Goal: Task Accomplishment & Management: Manage account settings

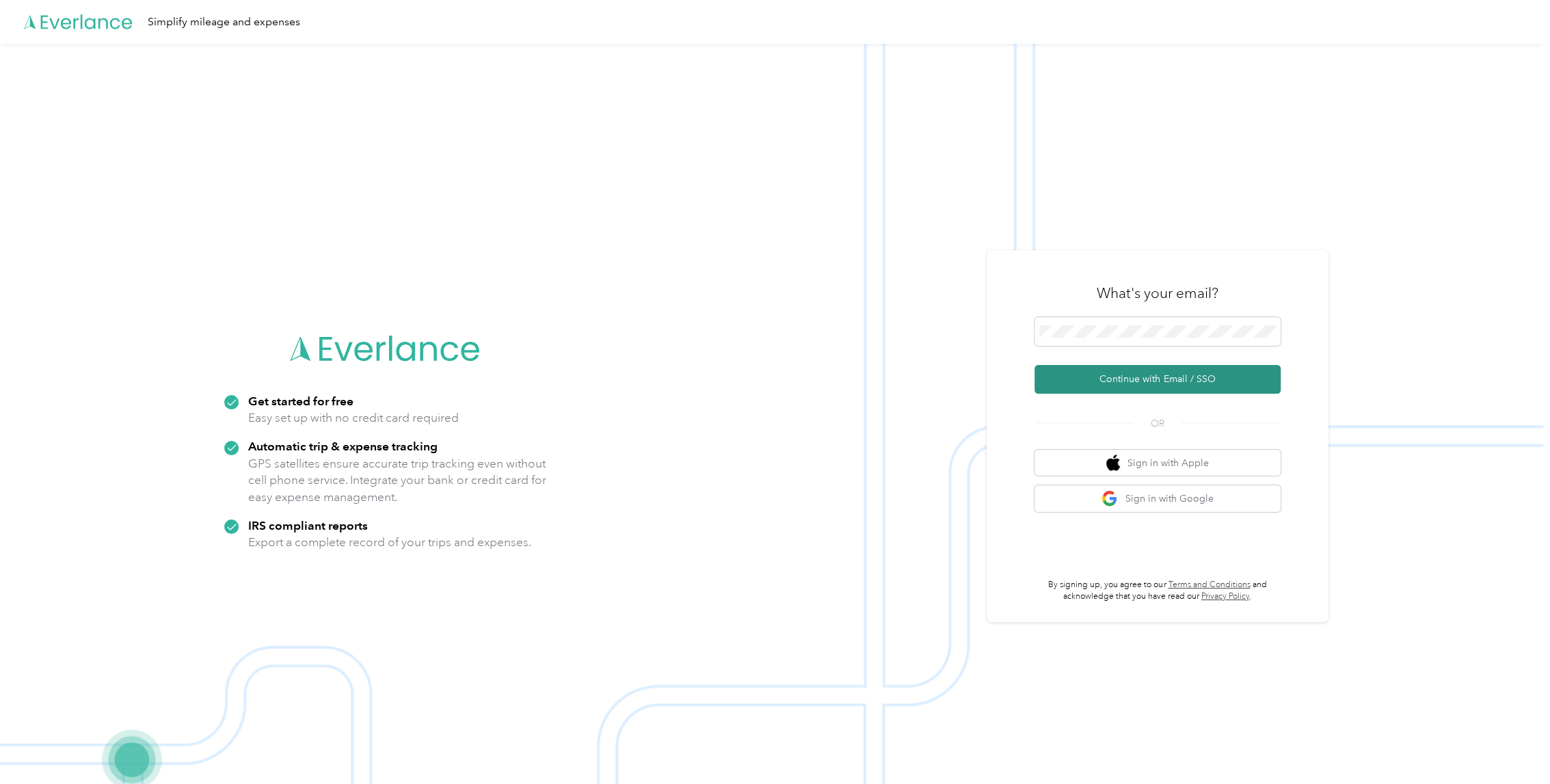
click at [1182, 380] on button "Continue with Email / SSO" at bounding box center [1157, 379] width 246 height 29
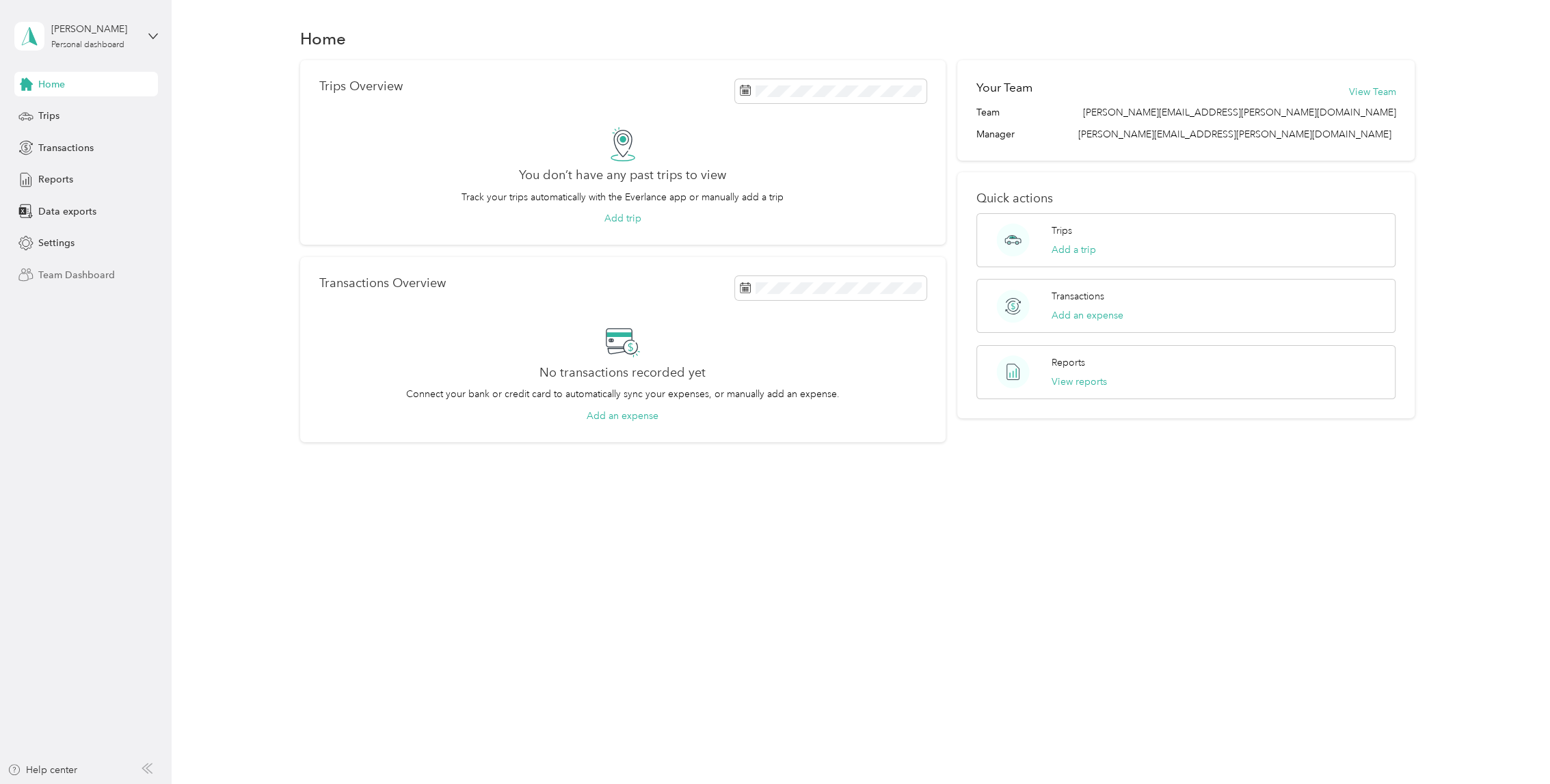
click at [93, 269] on span "Team Dashboard" at bounding box center [76, 275] width 77 height 14
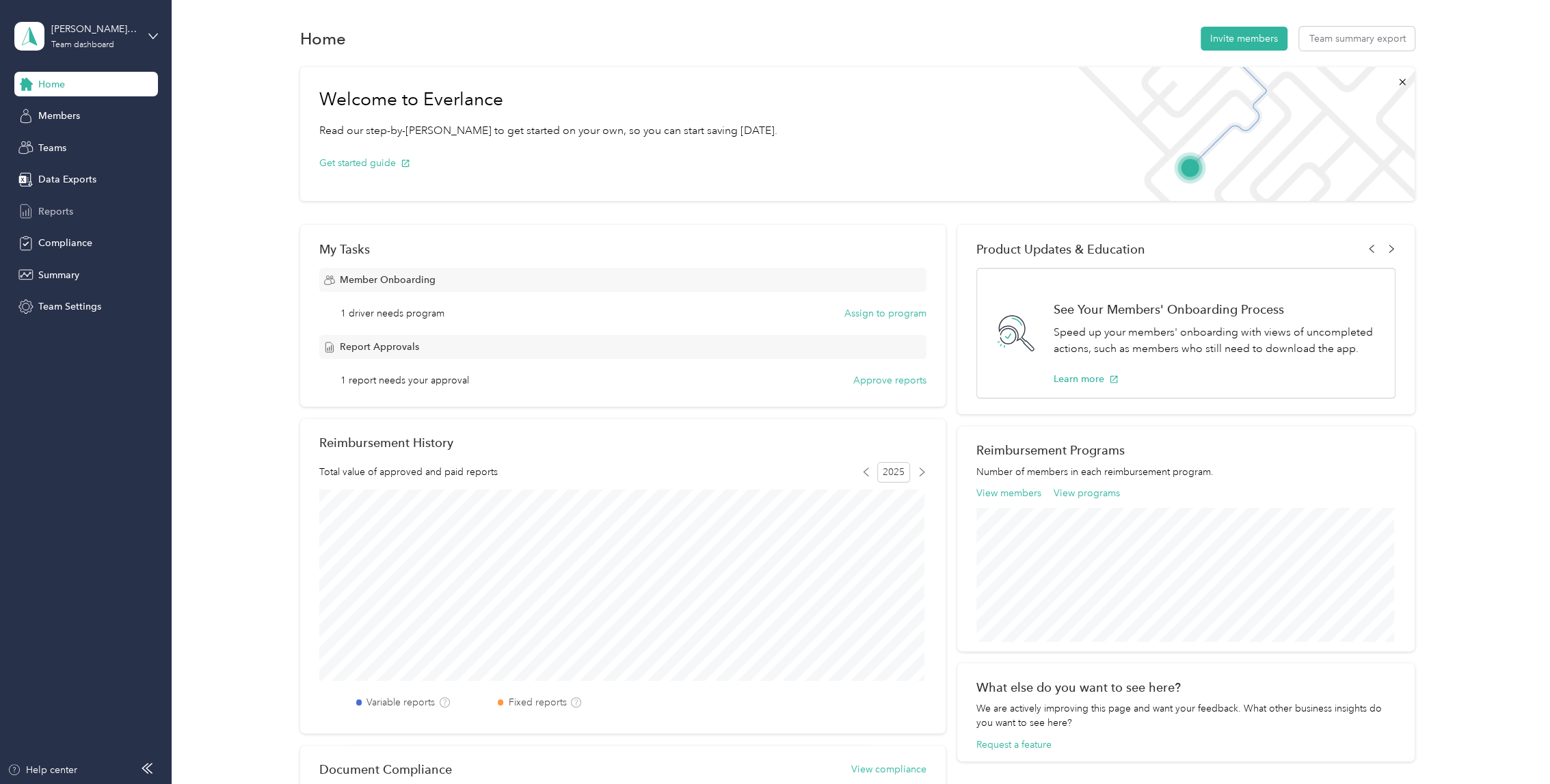
click at [75, 214] on div "Reports" at bounding box center [86, 211] width 144 height 25
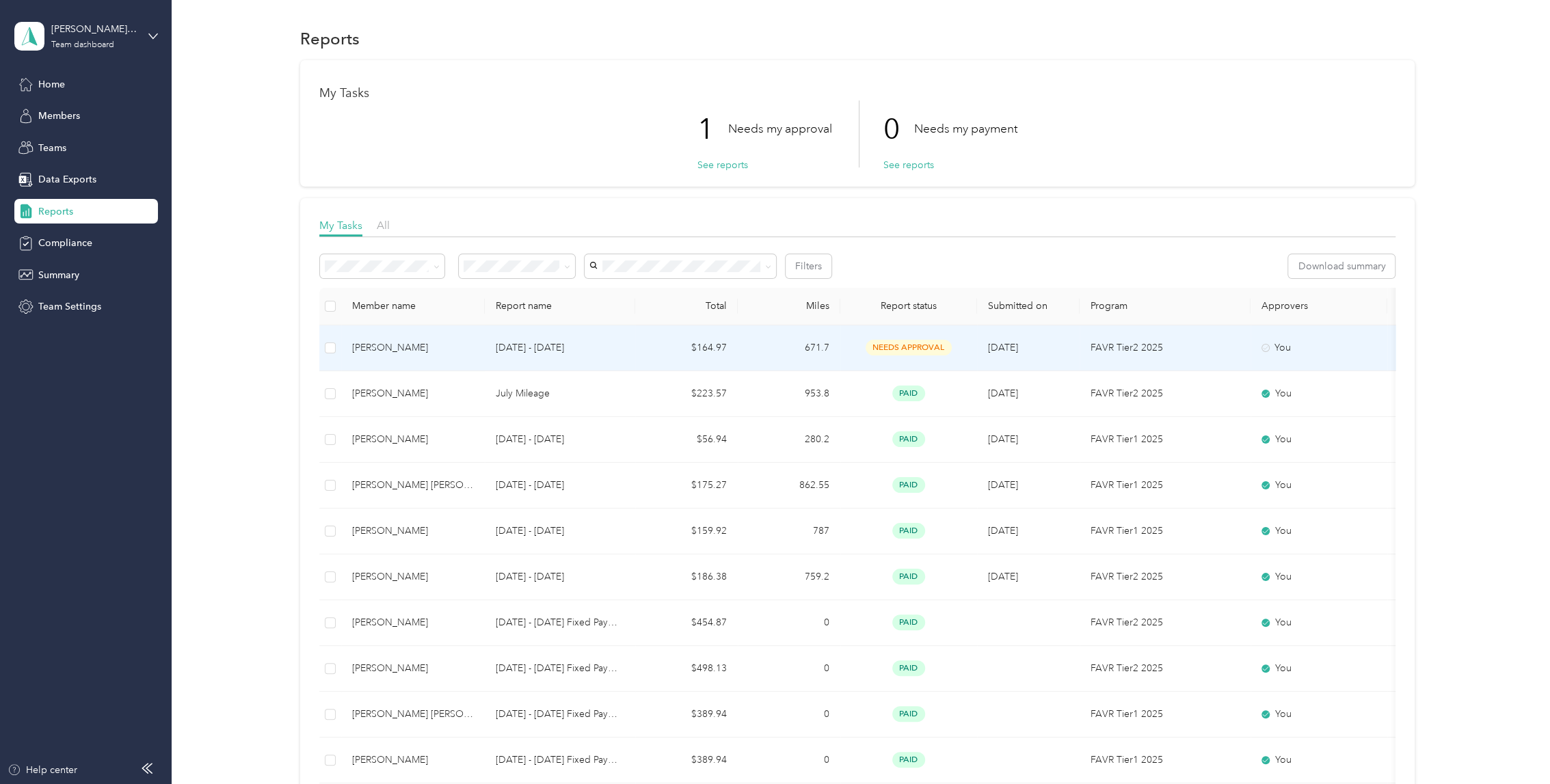
click at [456, 349] on div "[PERSON_NAME]" at bounding box center [413, 347] width 121 height 15
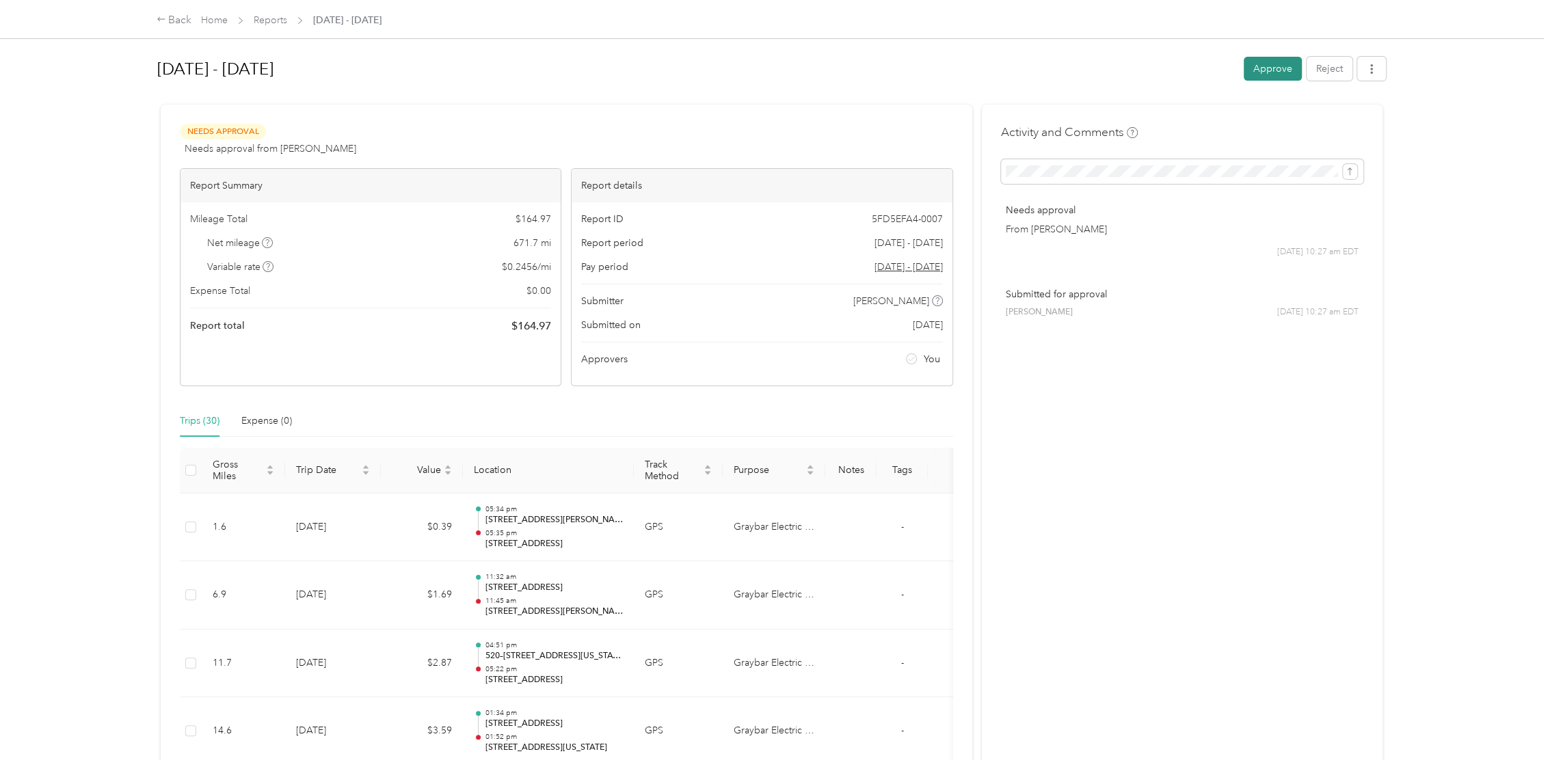
click at [1269, 59] on button "Approve" at bounding box center [1273, 68] width 58 height 24
